Goal: Complete application form: Complete application form

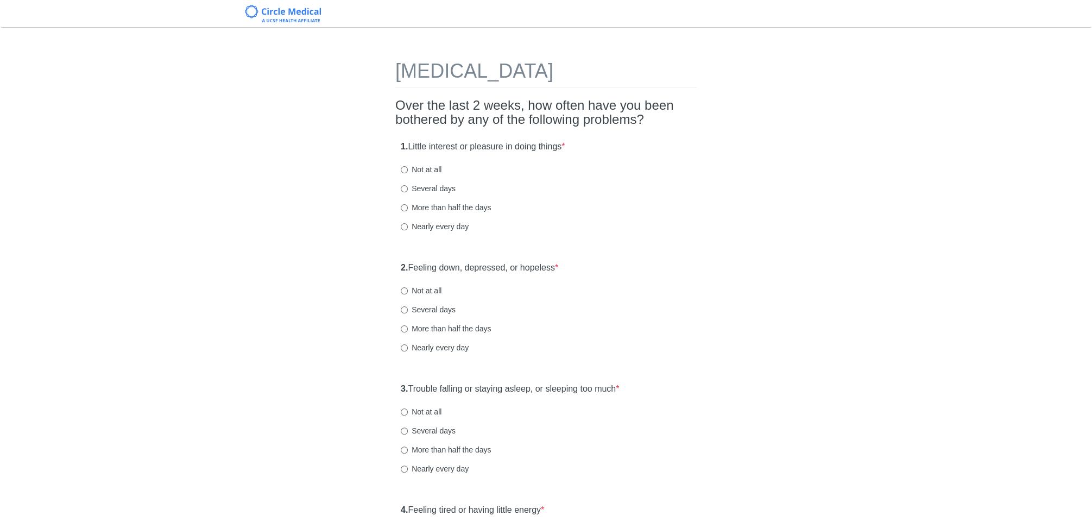
click at [430, 168] on label "Not at all" at bounding box center [421, 169] width 41 height 11
click at [408, 168] on input "Not at all" at bounding box center [404, 169] width 7 height 7
radio input "true"
click at [437, 287] on label "Not at all" at bounding box center [421, 290] width 41 height 11
click at [408, 287] on input "Not at all" at bounding box center [404, 290] width 7 height 7
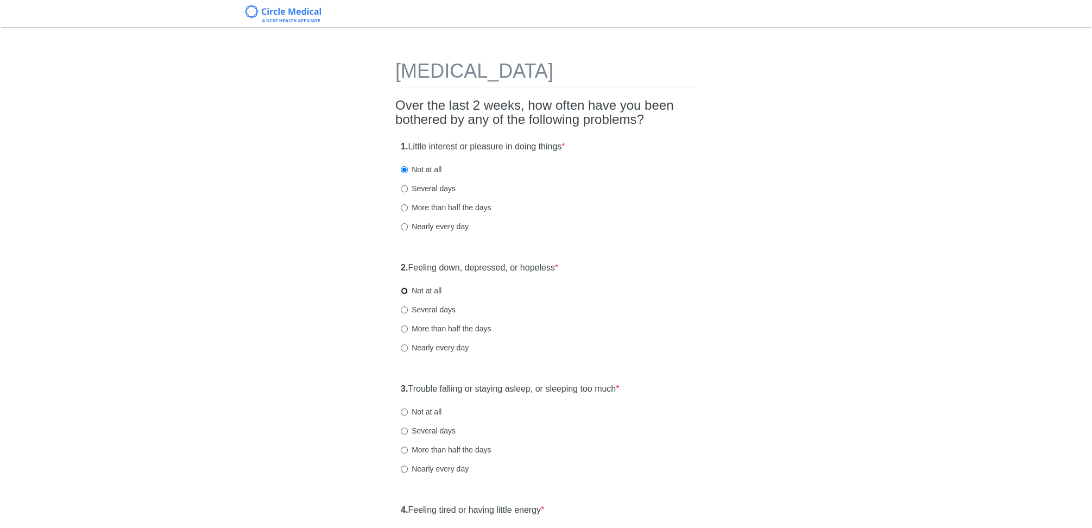
radio input "true"
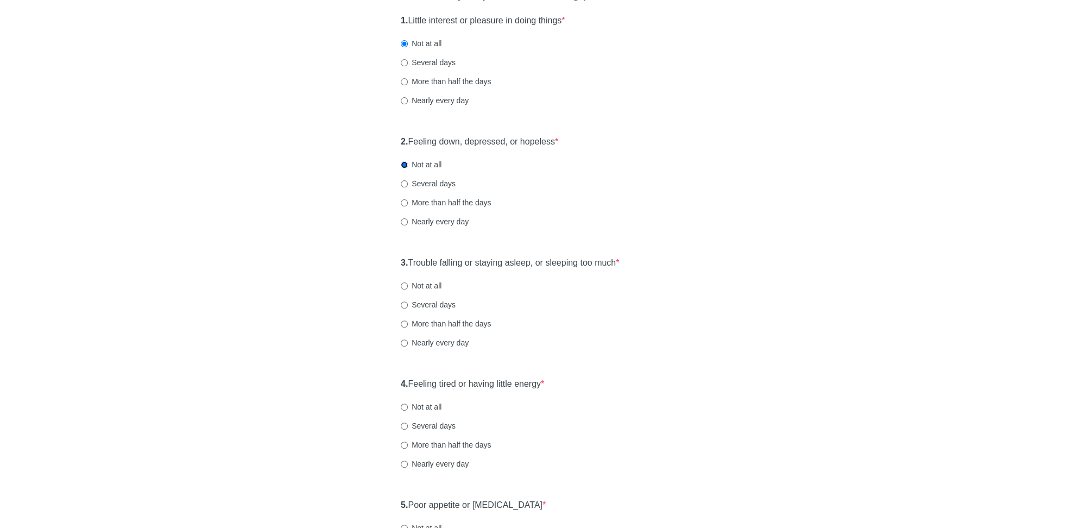
scroll to position [127, 0]
click at [425, 282] on label "Not at all" at bounding box center [421, 284] width 41 height 11
click at [408, 282] on input "Not at all" at bounding box center [404, 284] width 7 height 7
radio input "true"
click at [450, 321] on label "More than half the days" at bounding box center [446, 322] width 90 height 11
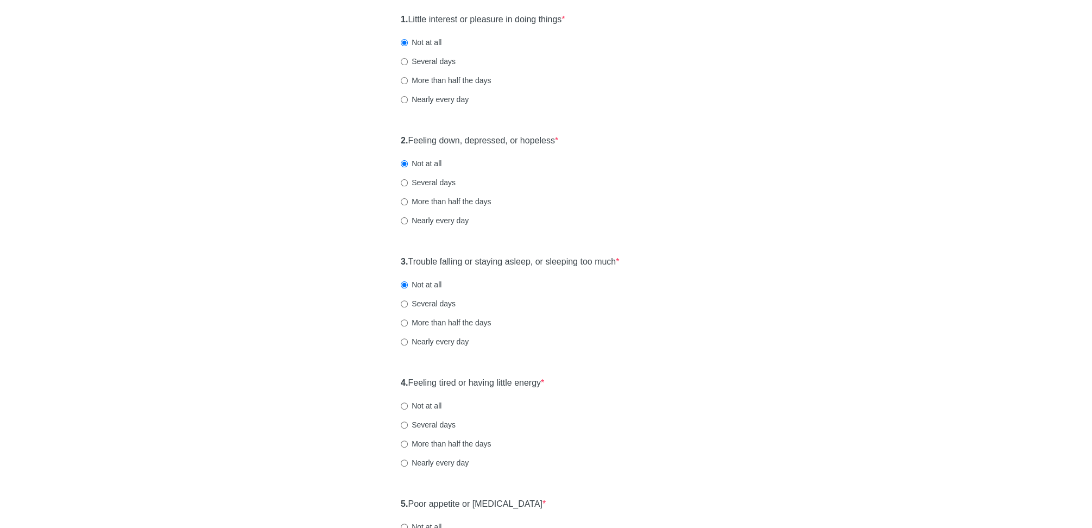
click at [408, 321] on input "More than half the days" at bounding box center [404, 322] width 7 height 7
radio input "true"
click at [435, 281] on label "Not at all" at bounding box center [421, 284] width 41 height 11
click at [408, 281] on input "Not at all" at bounding box center [404, 284] width 7 height 7
radio input "true"
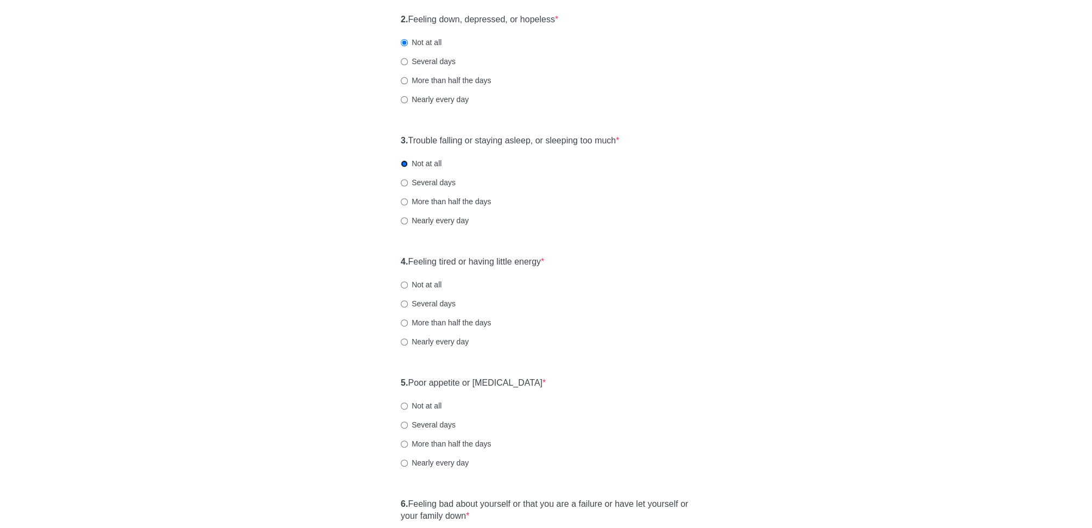
scroll to position [343, 0]
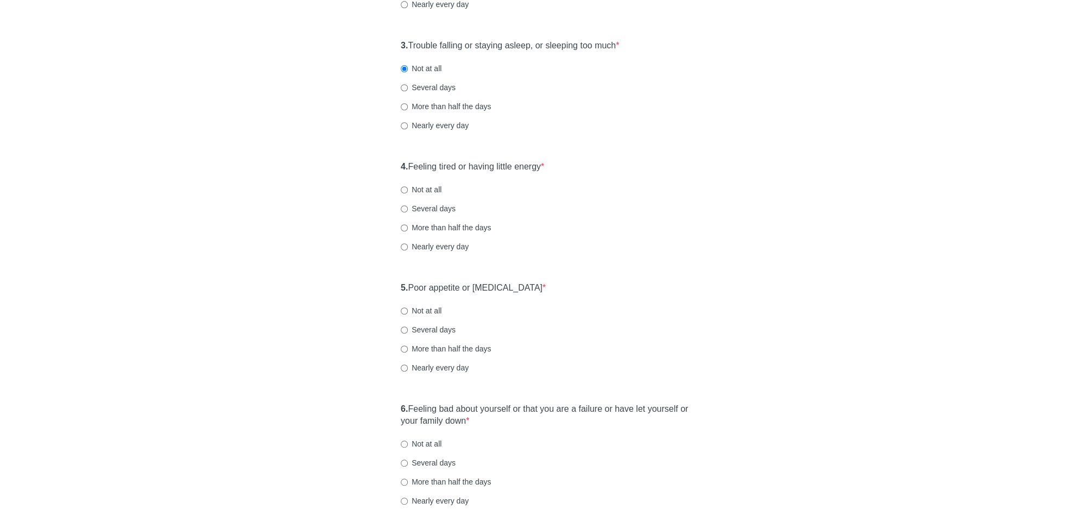
click at [430, 188] on label "Not at all" at bounding box center [421, 189] width 41 height 11
click at [408, 188] on input "Not at all" at bounding box center [404, 189] width 7 height 7
radio input "true"
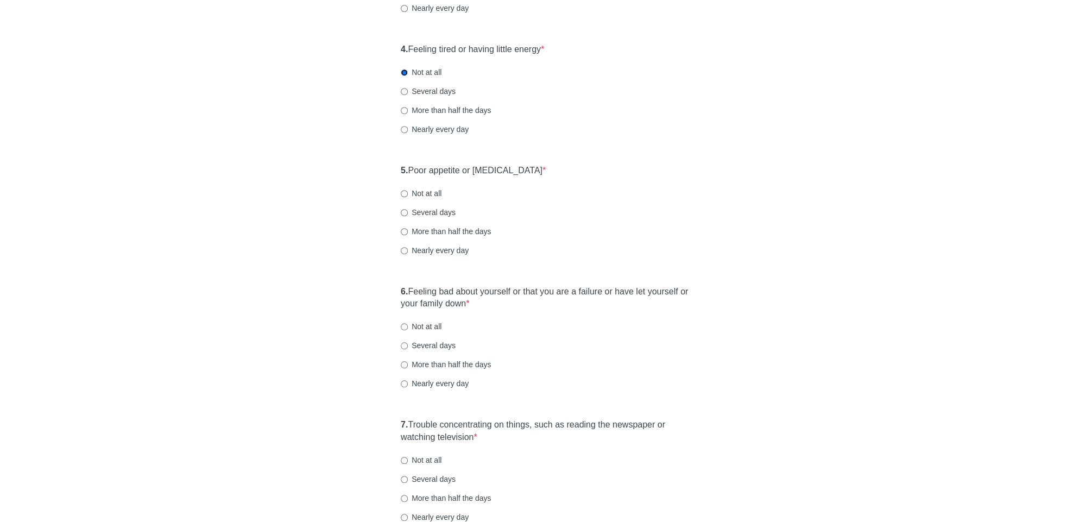
scroll to position [444, 0]
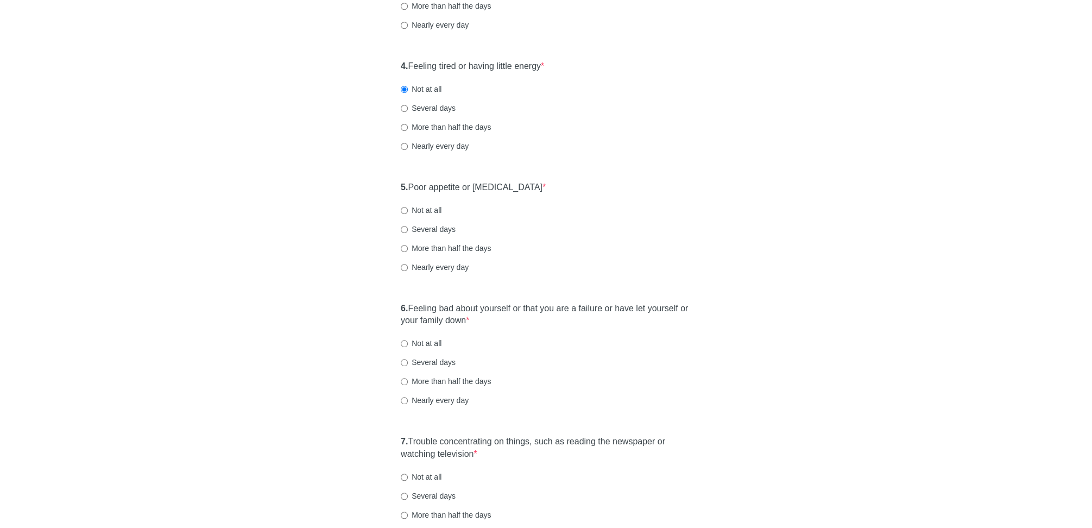
click at [432, 103] on label "Several days" at bounding box center [428, 108] width 55 height 11
click at [408, 105] on input "Several days" at bounding box center [404, 108] width 7 height 7
radio input "true"
click at [420, 215] on div "5. Poor appetite or overeating * Not at all Several days More than half the day…" at bounding box center [545, 232] width 301 height 113
click at [420, 211] on label "Not at all" at bounding box center [421, 210] width 41 height 11
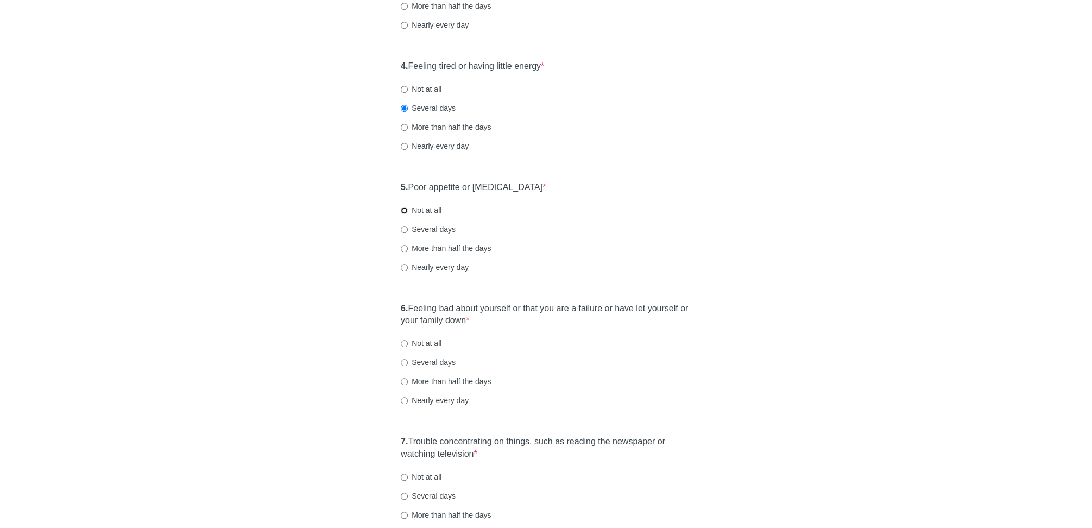
click at [408, 211] on input "Not at all" at bounding box center [404, 210] width 7 height 7
radio input "true"
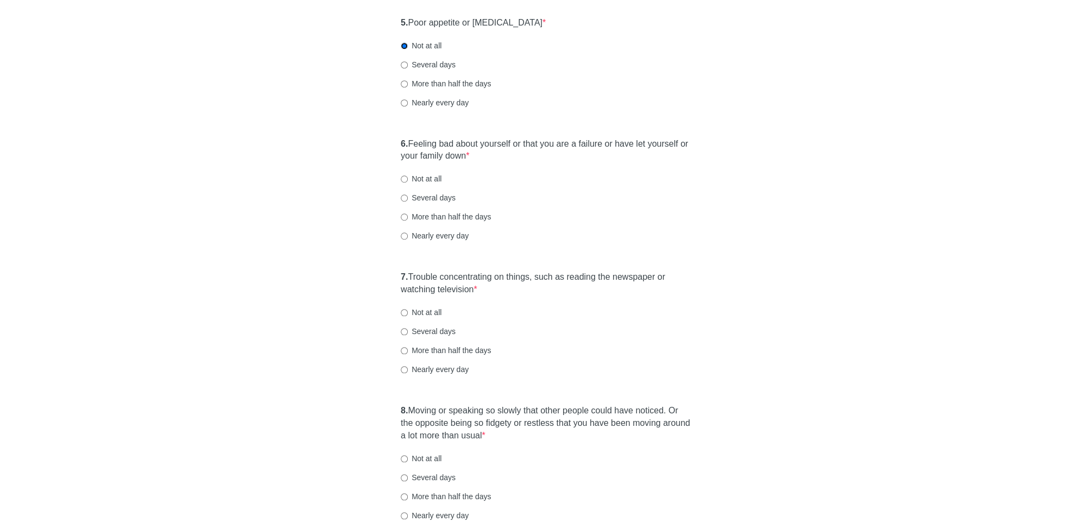
scroll to position [624, 0]
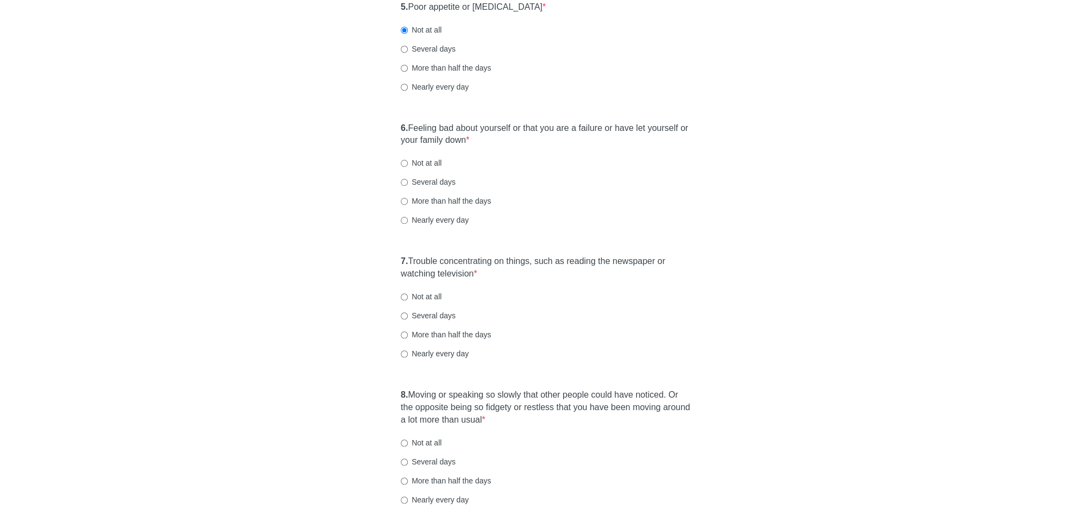
click at [427, 162] on label "Not at all" at bounding box center [421, 163] width 41 height 11
click at [408, 162] on input "Not at all" at bounding box center [404, 163] width 7 height 7
radio input "true"
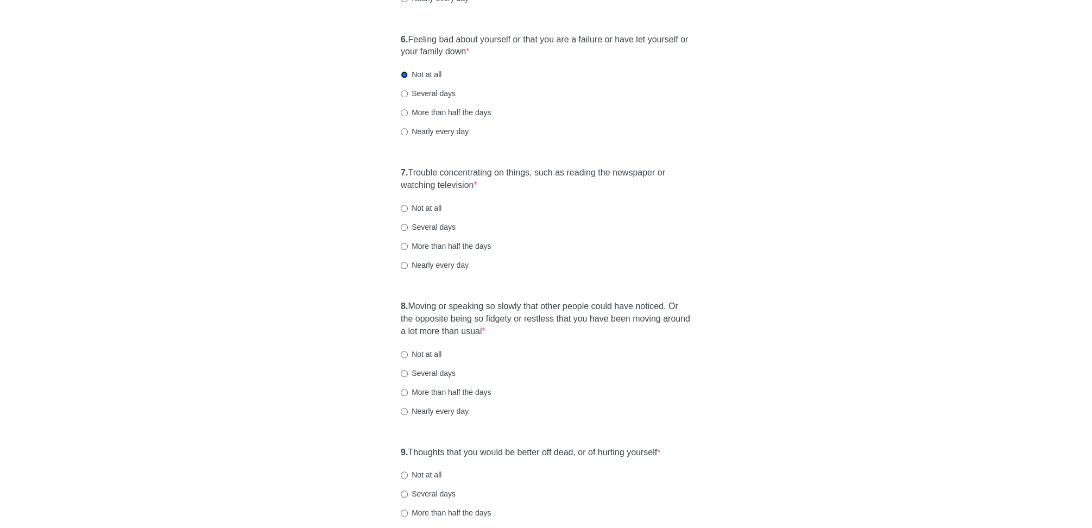
scroll to position [717, 0]
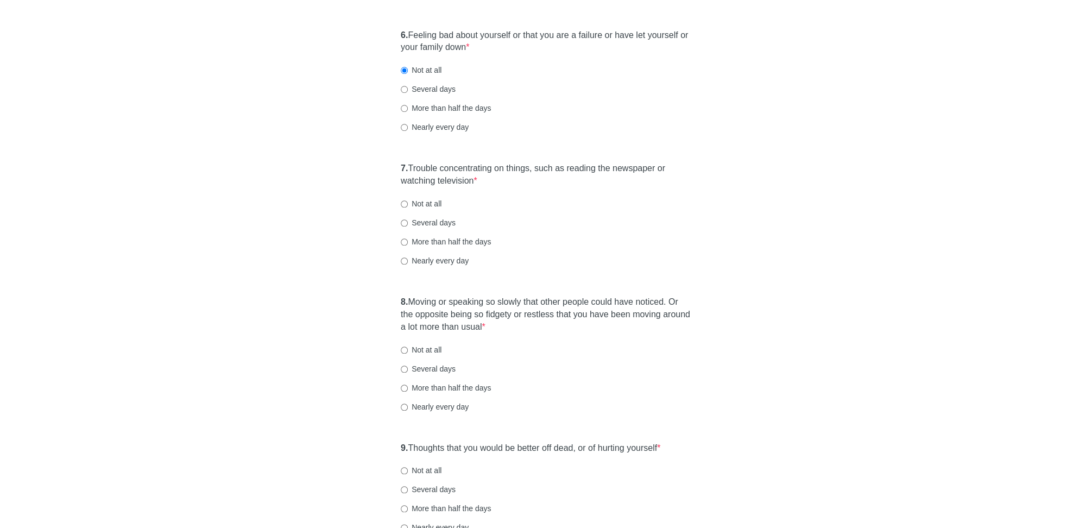
click at [432, 198] on label "Not at all" at bounding box center [421, 203] width 41 height 11
click at [408, 200] on input "Not at all" at bounding box center [404, 203] width 7 height 7
radio input "true"
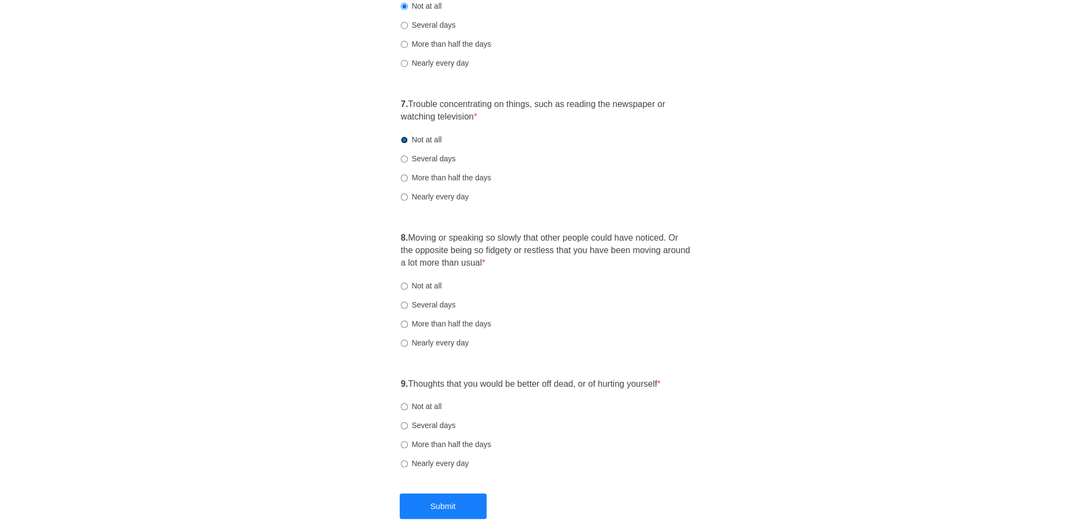
scroll to position [810, 0]
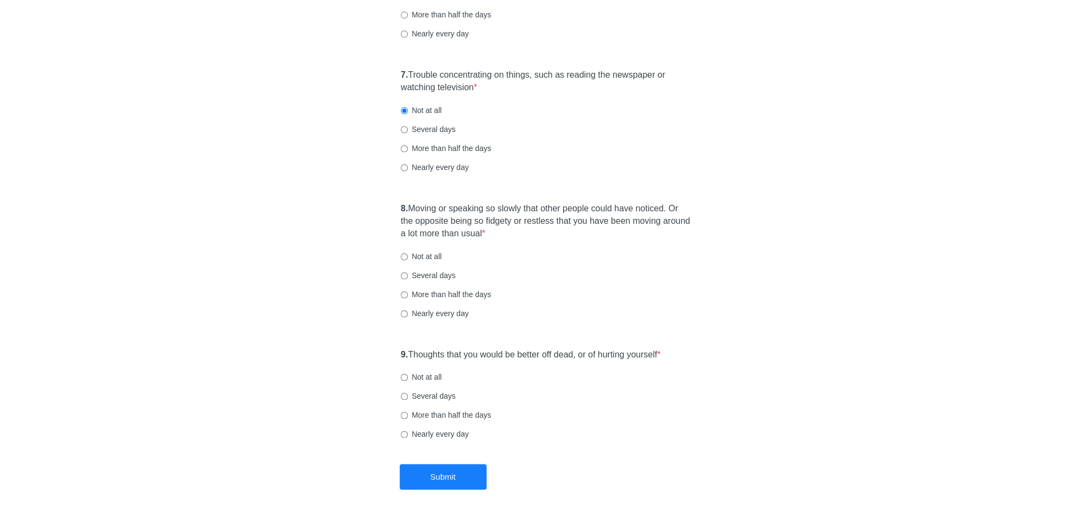
click at [439, 129] on label "Several days" at bounding box center [428, 129] width 55 height 11
click at [408, 129] on input "Several days" at bounding box center [404, 129] width 7 height 7
radio input "true"
click at [439, 254] on label "Not at all" at bounding box center [421, 256] width 41 height 11
click at [408, 254] on input "Not at all" at bounding box center [404, 256] width 7 height 7
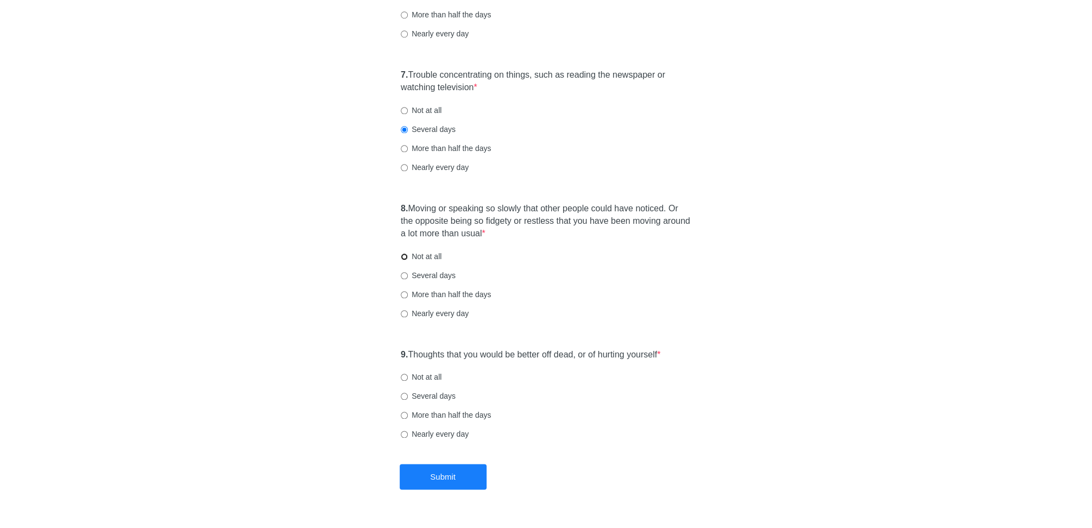
radio input "true"
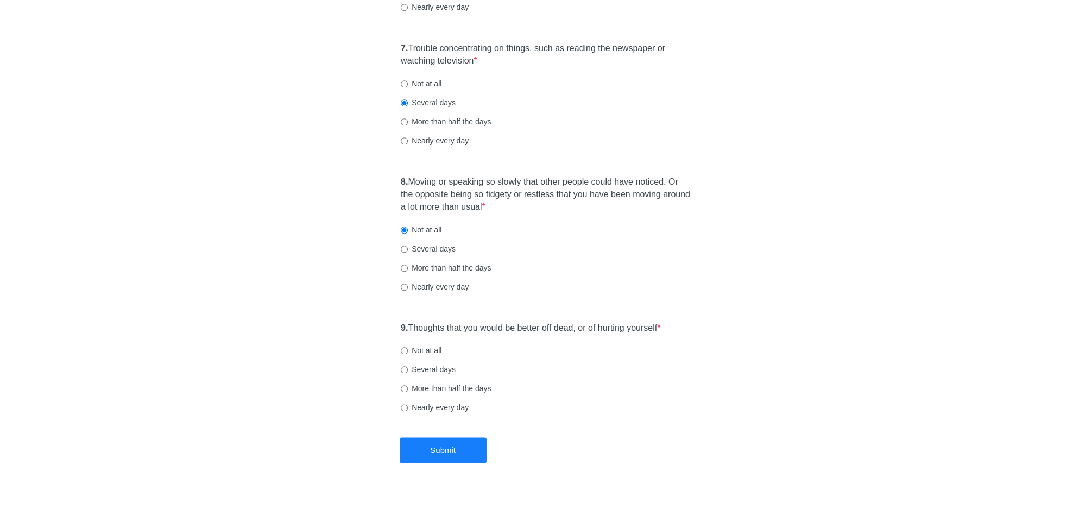
click at [429, 350] on label "Not at all" at bounding box center [421, 350] width 41 height 11
click at [408, 350] on input "Not at all" at bounding box center [404, 350] width 7 height 7
radio input "true"
click at [449, 452] on button "Submit" at bounding box center [443, 450] width 87 height 26
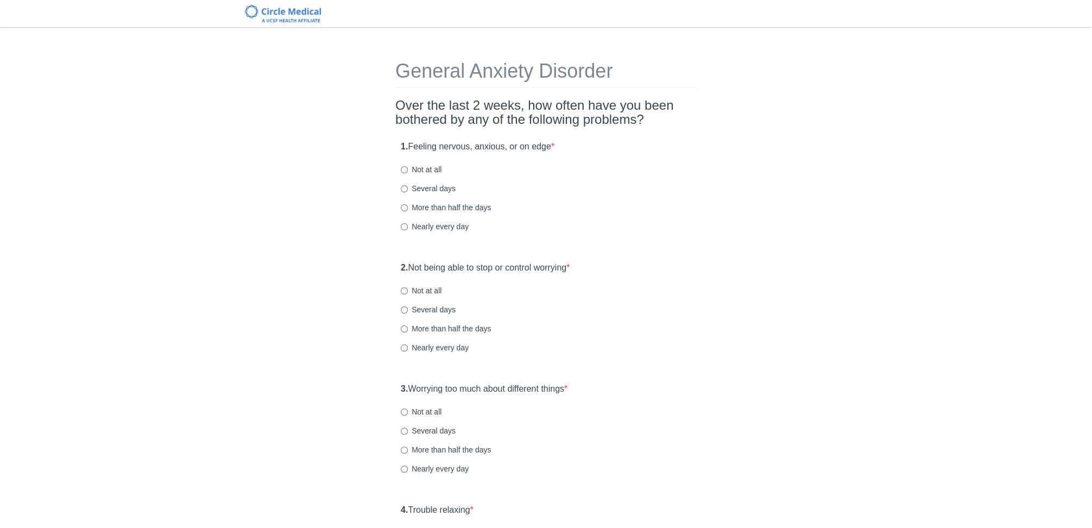
click at [433, 188] on label "Several days" at bounding box center [428, 188] width 55 height 11
click at [408, 188] on input "Several days" at bounding box center [404, 188] width 7 height 7
radio input "true"
click at [418, 287] on label "Not at all" at bounding box center [421, 290] width 41 height 11
click at [408, 287] on input "Not at all" at bounding box center [404, 290] width 7 height 7
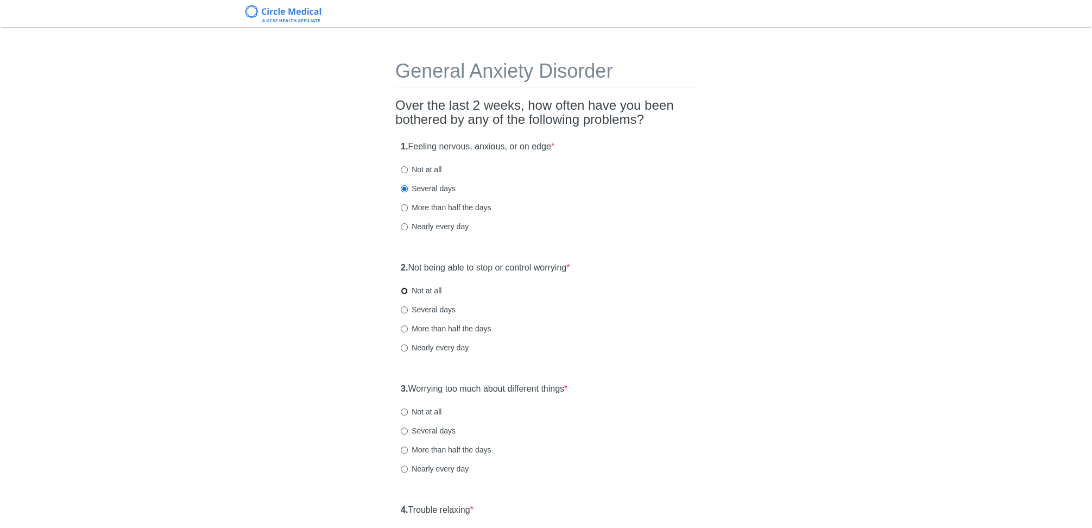
radio input "true"
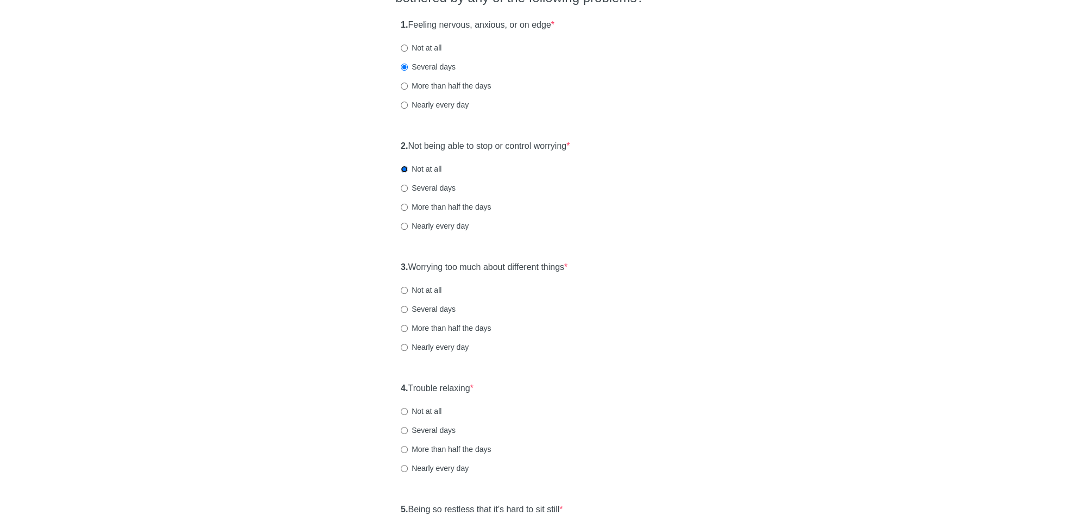
scroll to position [125, 0]
click at [420, 300] on label "Several days" at bounding box center [428, 305] width 55 height 11
click at [408, 303] on input "Several days" at bounding box center [404, 306] width 7 height 7
radio input "true"
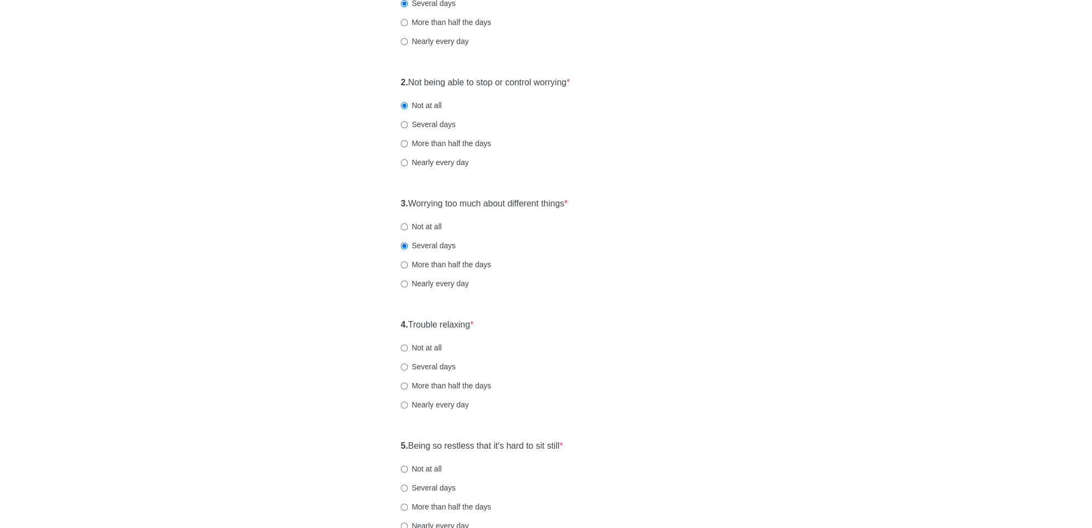
click at [432, 348] on label "Not at all" at bounding box center [421, 347] width 41 height 11
click at [408, 348] on input "Not at all" at bounding box center [404, 347] width 7 height 7
radio input "true"
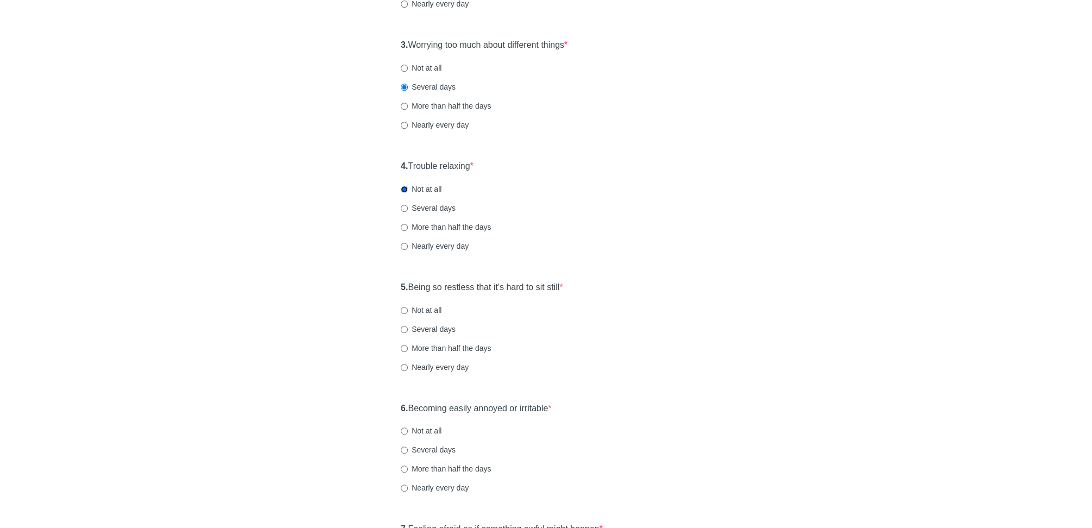
scroll to position [357, 0]
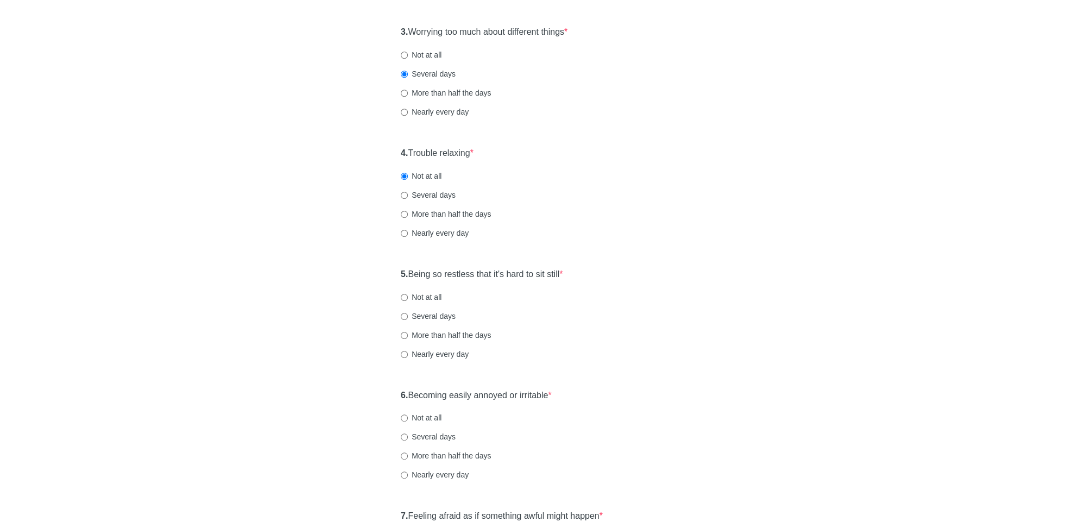
click at [427, 316] on label "Several days" at bounding box center [428, 316] width 55 height 11
click at [408, 316] on input "Several days" at bounding box center [404, 316] width 7 height 7
radio input "true"
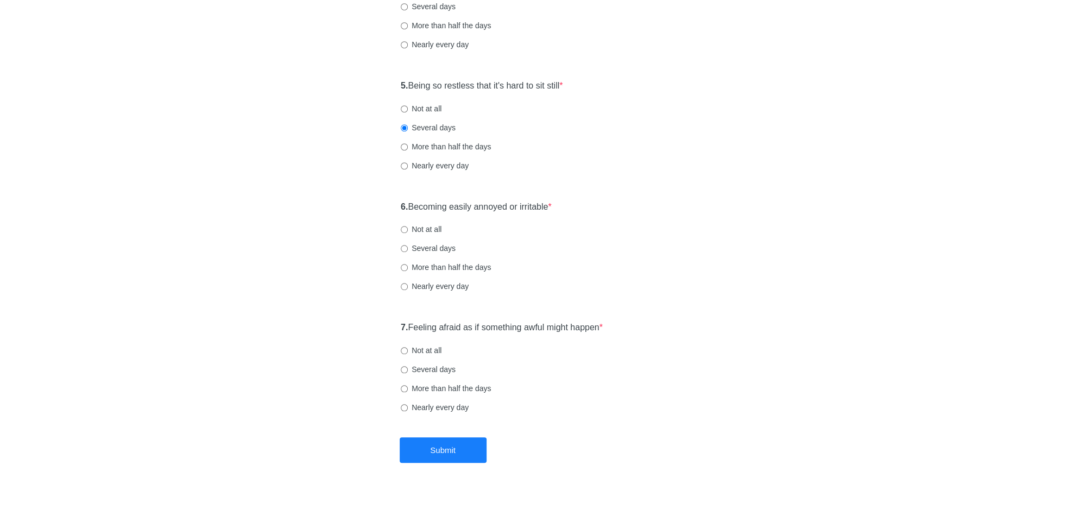
click at [437, 246] on label "Several days" at bounding box center [428, 248] width 55 height 11
click at [408, 246] on input "Several days" at bounding box center [404, 248] width 7 height 7
radio input "true"
drag, startPoint x: 435, startPoint y: 367, endPoint x: 431, endPoint y: 349, distance: 18.4
click at [431, 349] on div "7. Feeling afraid as if something awful might happen * Not at all Several days …" at bounding box center [545, 372] width 301 height 113
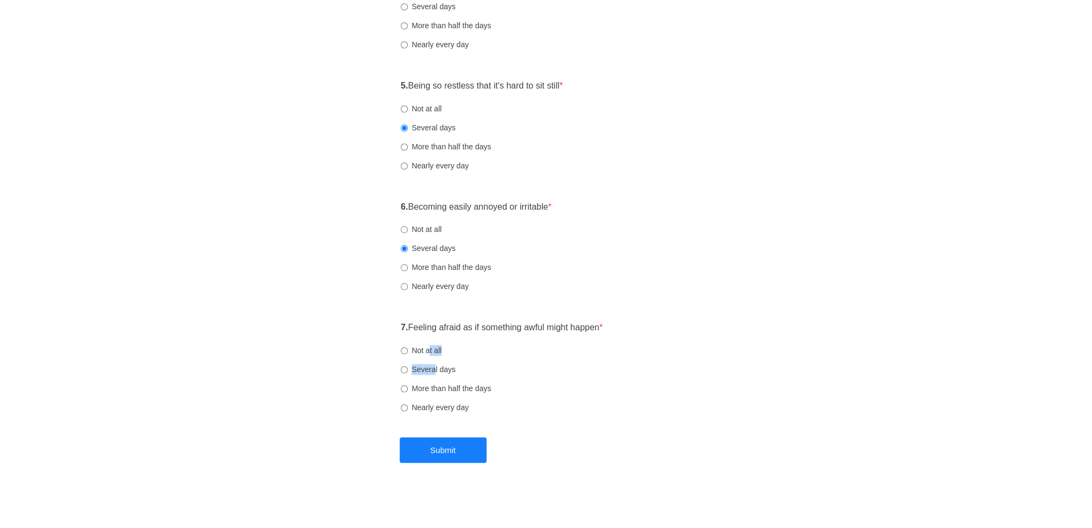
click at [431, 349] on label "Not at all" at bounding box center [421, 350] width 41 height 11
click at [408, 349] on input "Not at all" at bounding box center [404, 350] width 7 height 7
radio input "true"
click at [439, 458] on button "Submit" at bounding box center [443, 450] width 87 height 26
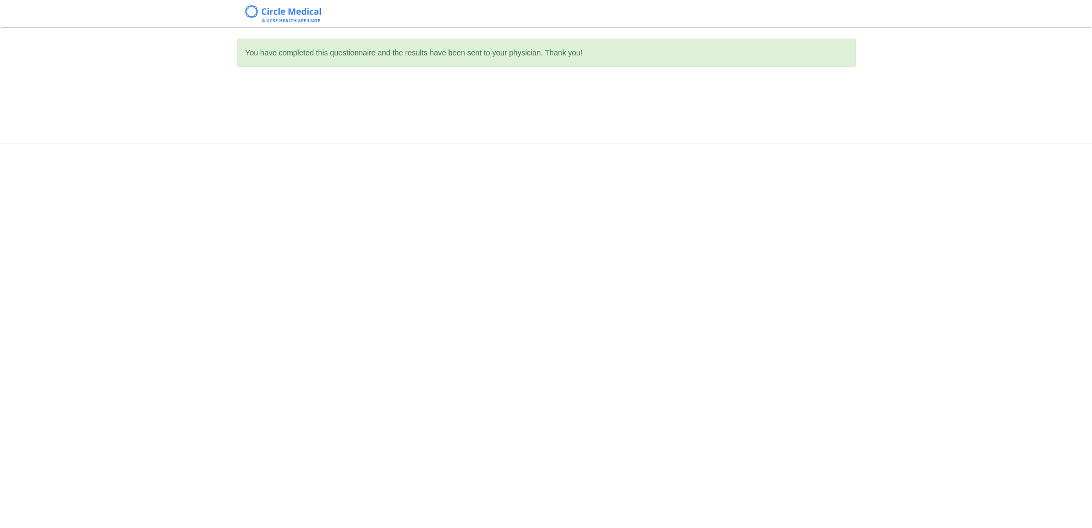
scroll to position [0, 0]
